Goal: Book appointment/travel/reservation

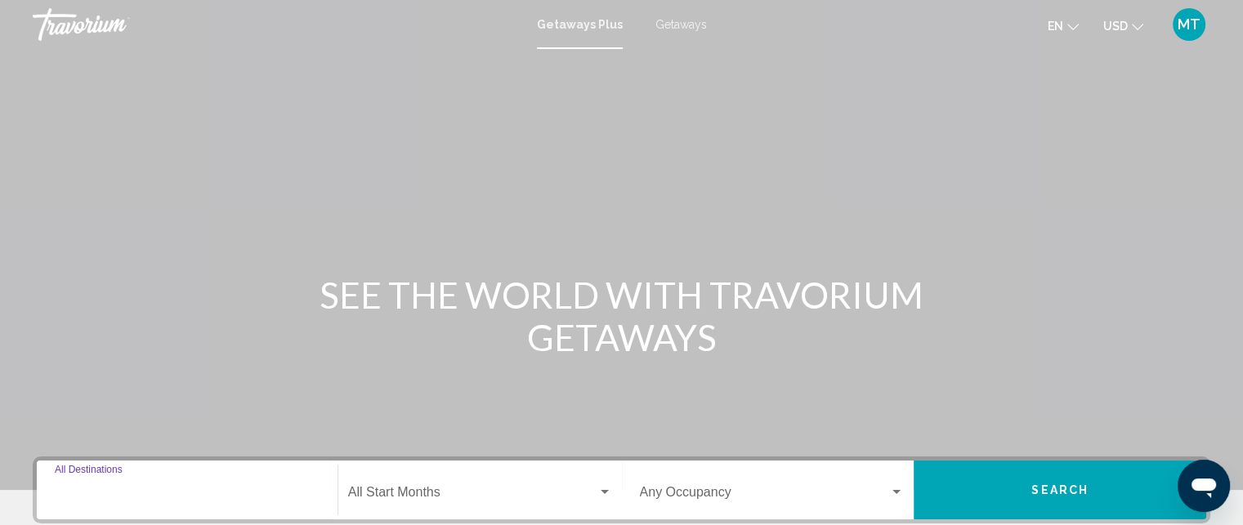
click at [208, 494] on input "Destination All Destinations" at bounding box center [187, 496] width 265 height 15
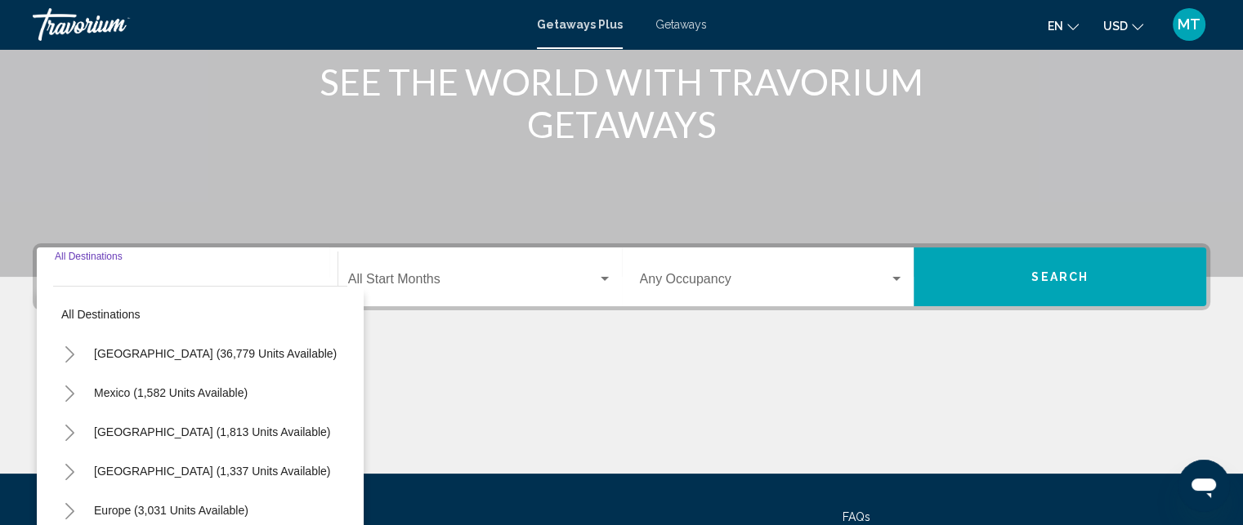
scroll to position [361, 0]
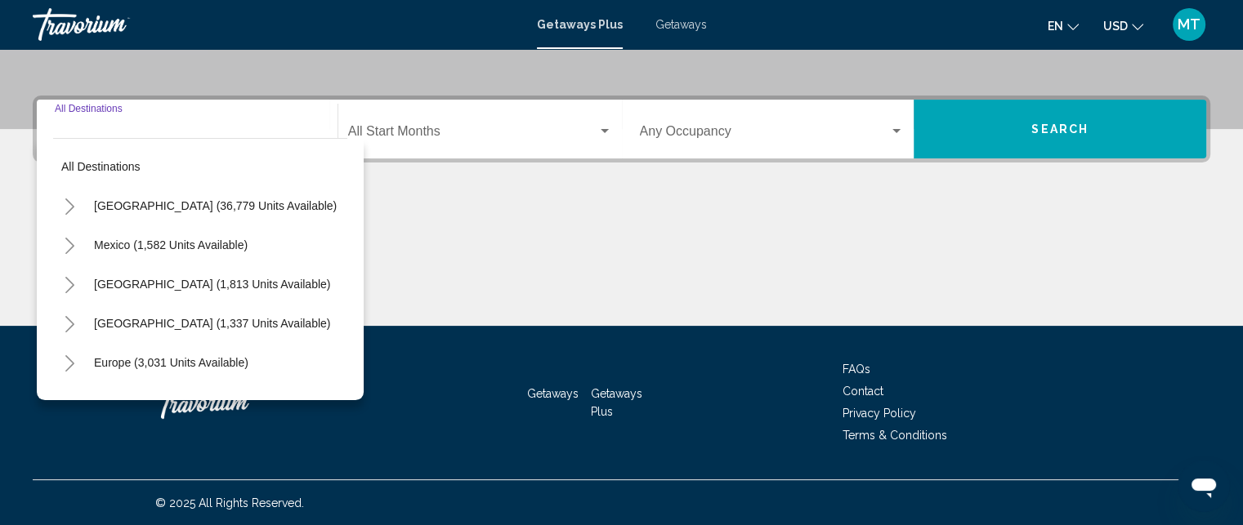
click at [133, 127] on input "Destination All Destinations" at bounding box center [187, 134] width 265 height 15
click at [67, 319] on icon "Toggle Caribbean & Atlantic Islands (1,337 units available)" at bounding box center [69, 324] width 9 height 16
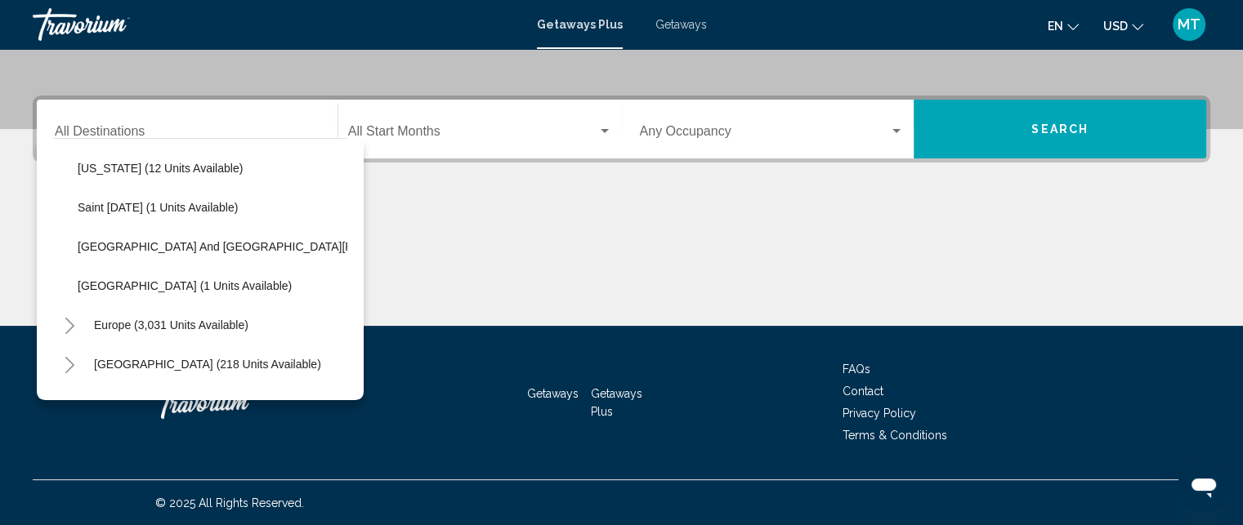
scroll to position [362, 0]
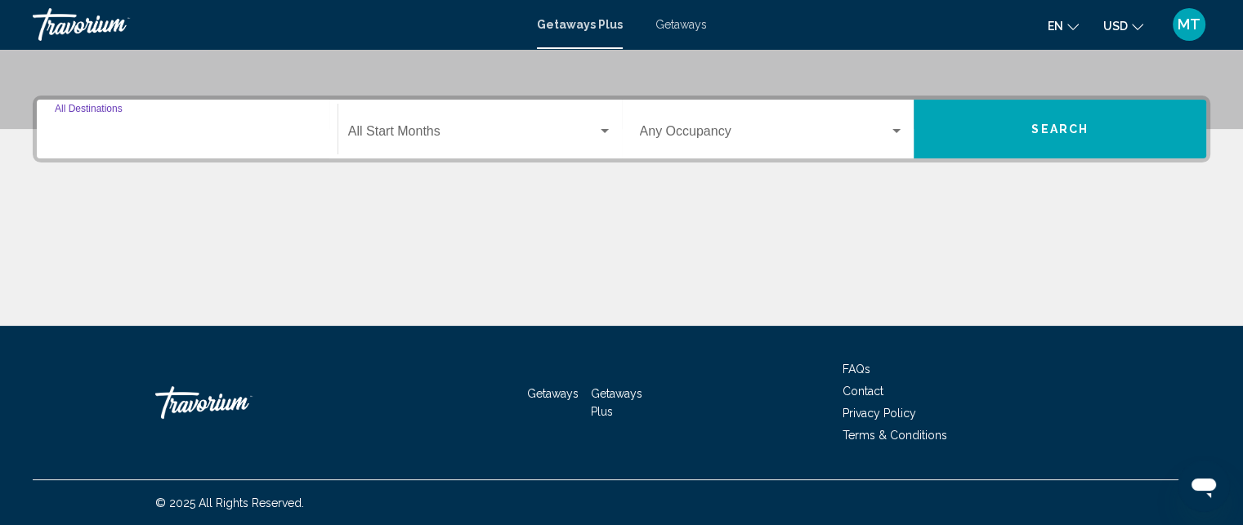
click at [247, 136] on input "Destination All Destinations" at bounding box center [187, 134] width 265 height 15
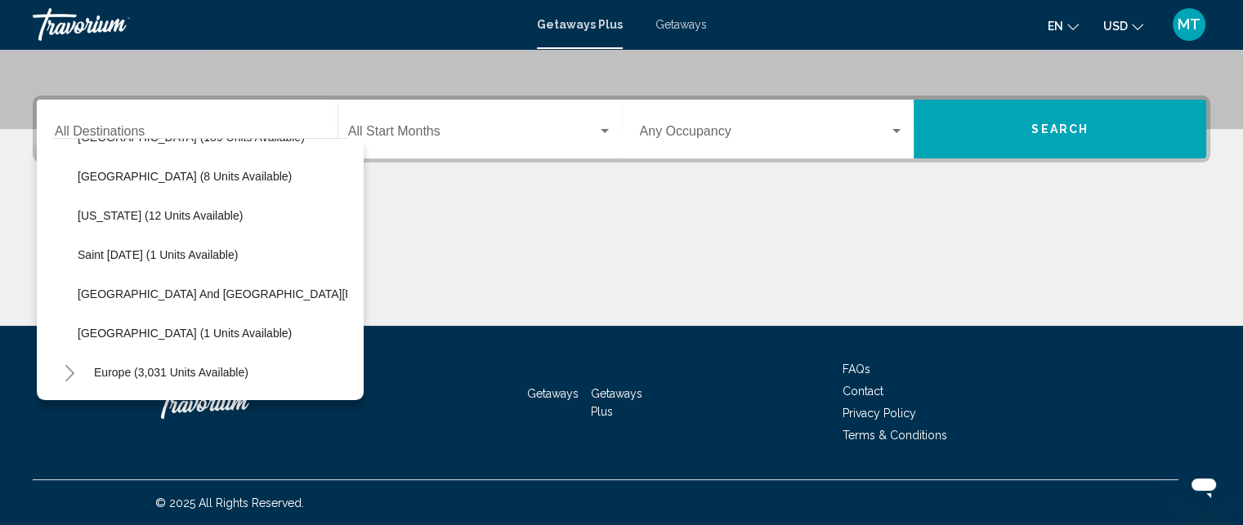
scroll to position [301, 0]
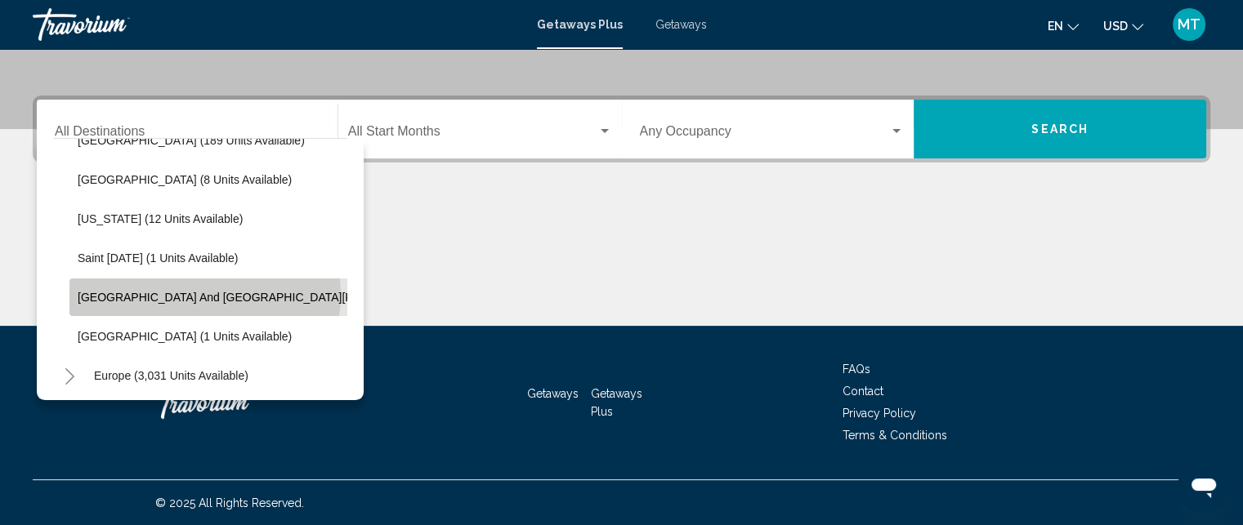
click at [203, 293] on span "[GEOGRAPHIC_DATA] and [GEOGRAPHIC_DATA][PERSON_NAME] (48 units available)" at bounding box center [308, 297] width 460 height 13
type input "**********"
